Goal: Transaction & Acquisition: Obtain resource

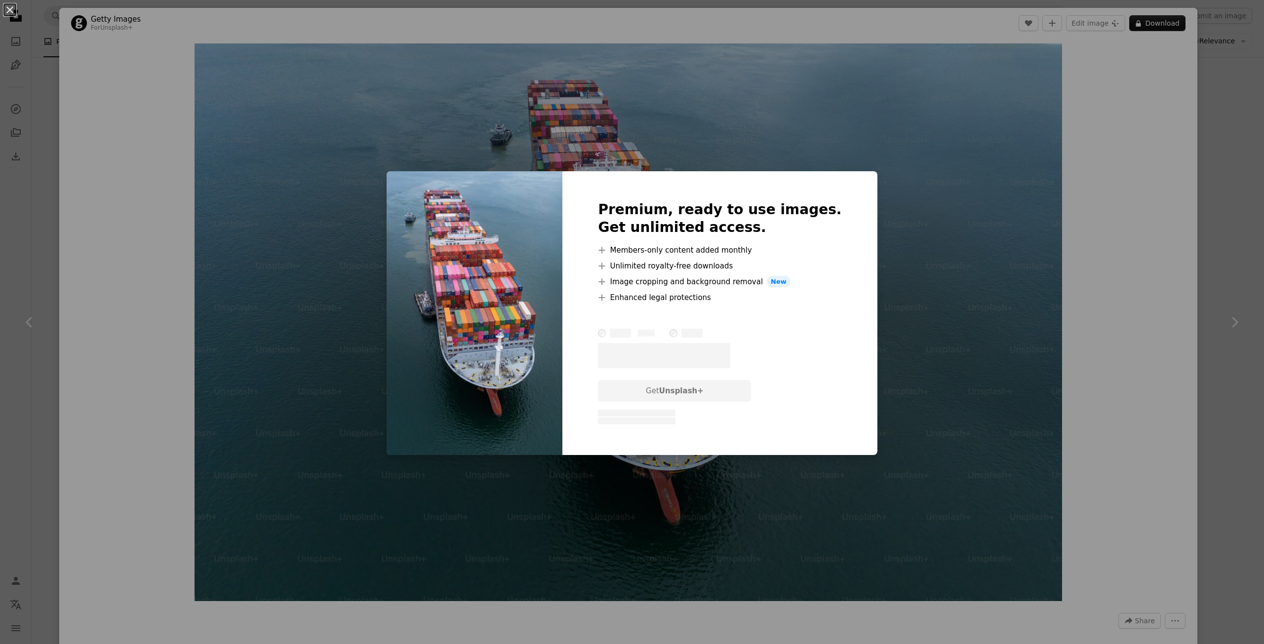
scroll to position [8099, 0]
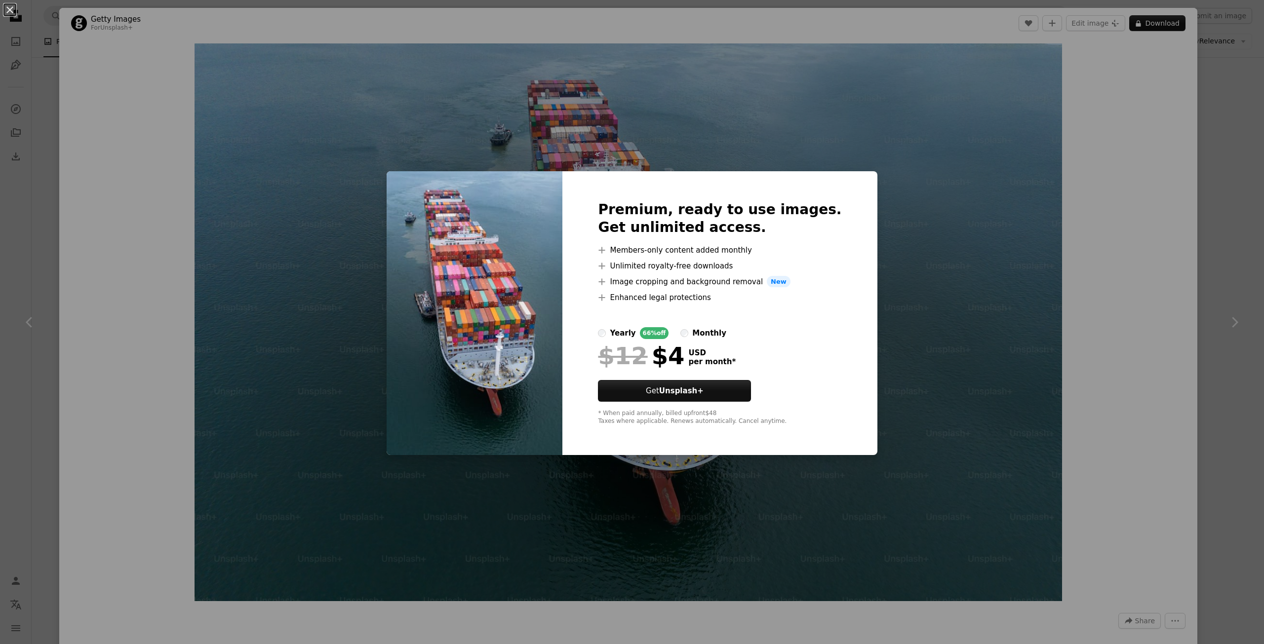
click at [715, 333] on div "monthly" at bounding box center [709, 333] width 34 height 12
click at [636, 333] on div "yearly" at bounding box center [623, 333] width 26 height 12
click at [1233, 366] on div "An X shape Premium, ready to use images. Get unlimited access. A plus sign Memb…" at bounding box center [632, 322] width 1264 height 644
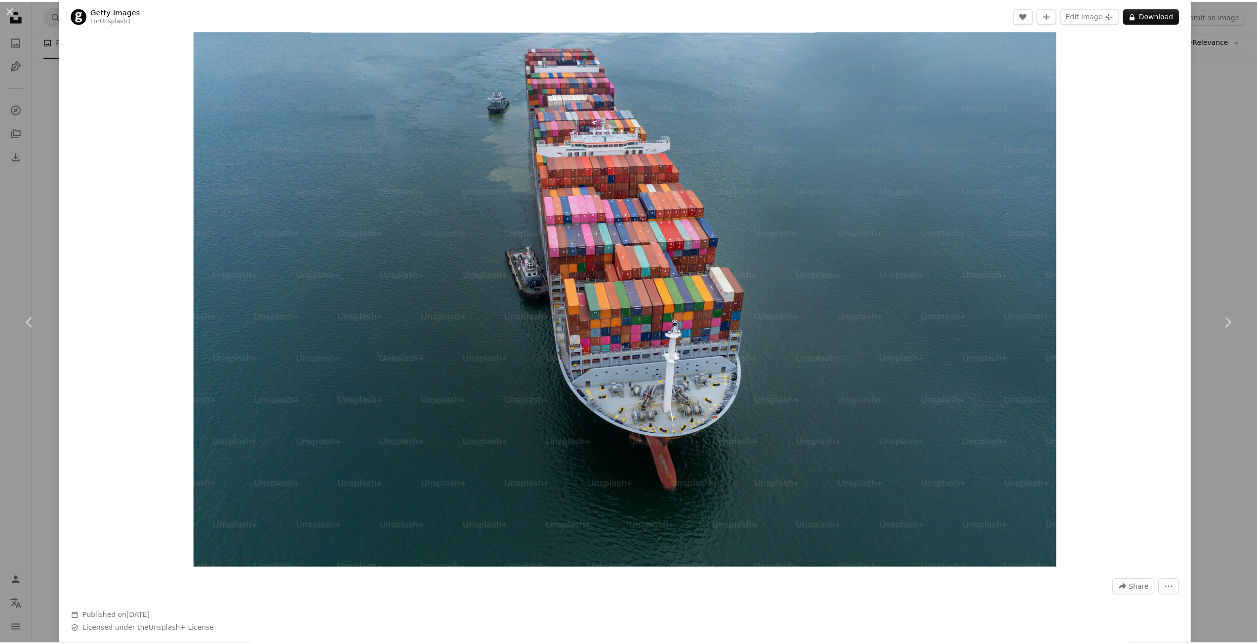
scroll to position [49, 0]
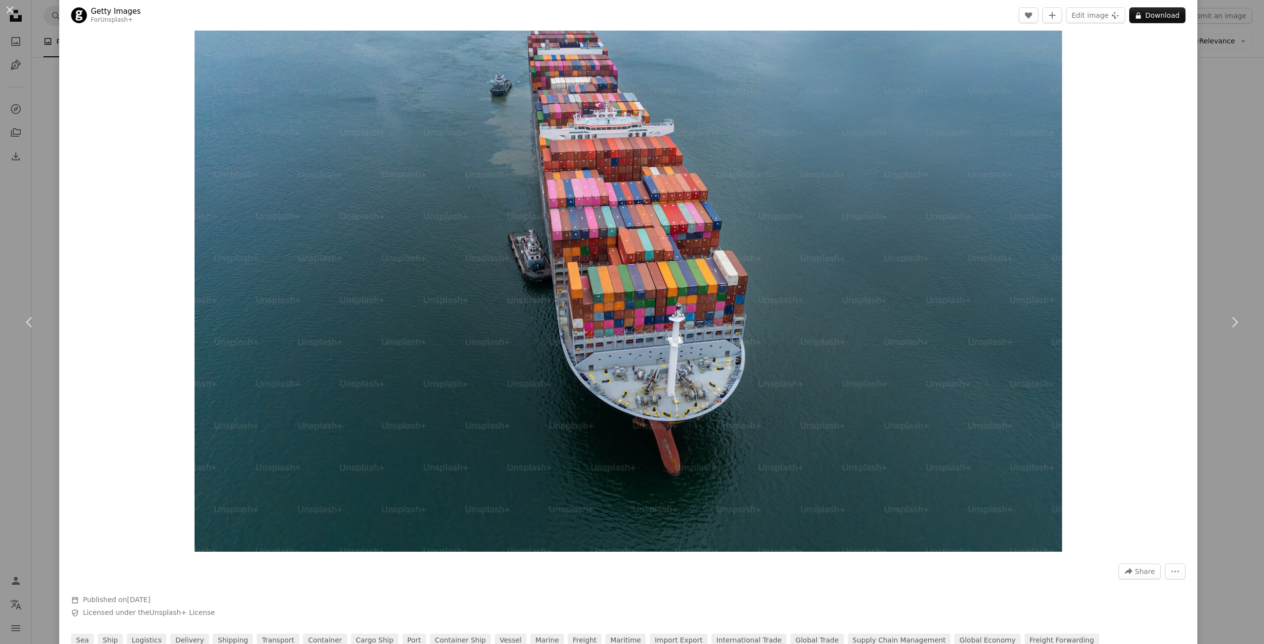
click at [1214, 55] on div "An X shape Chevron left Chevron right Getty Images For Unsplash+ A heart A plus…" at bounding box center [632, 322] width 1264 height 644
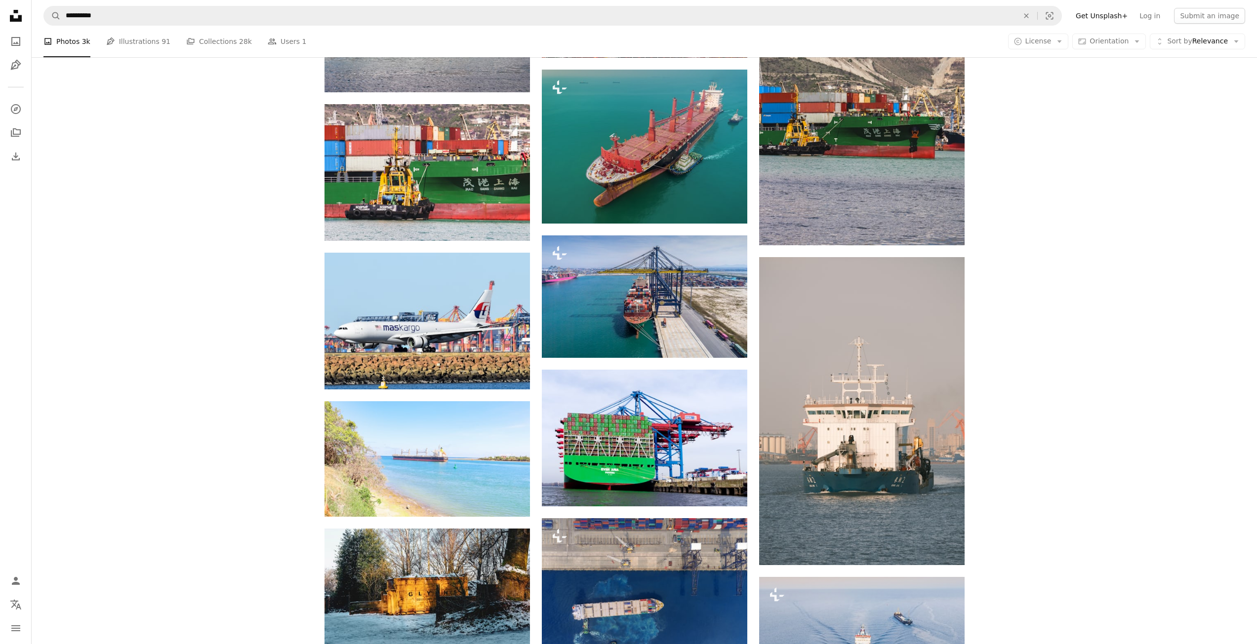
scroll to position [12544, 0]
